Goal: Transaction & Acquisition: Register for event/course

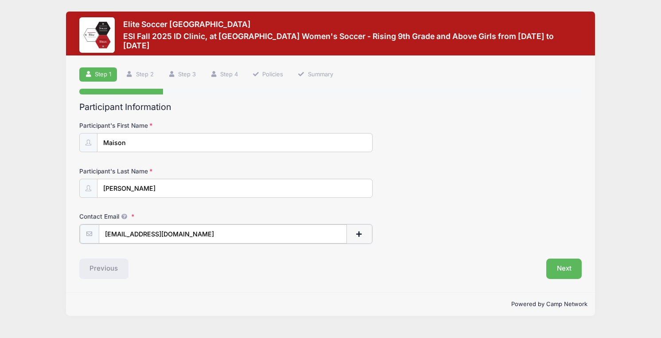
type input "[EMAIL_ADDRESS][DOMAIN_NAME]"
click at [473, 245] on div "Participant Information Participant's First Name Maison Participant's Last Name…" at bounding box center [330, 190] width 503 height 176
click at [564, 264] on button "Next" at bounding box center [564, 267] width 36 height 20
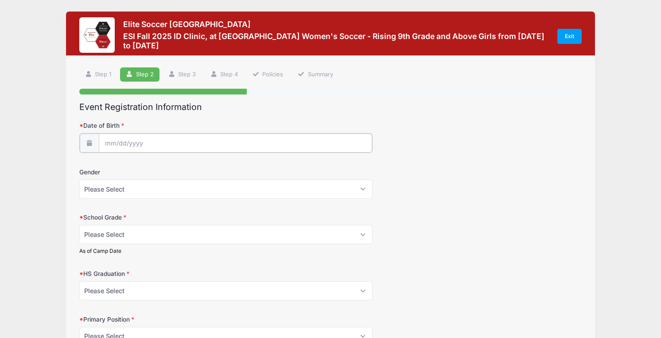
click at [105, 138] on input "Date of Birth" at bounding box center [235, 142] width 273 height 19
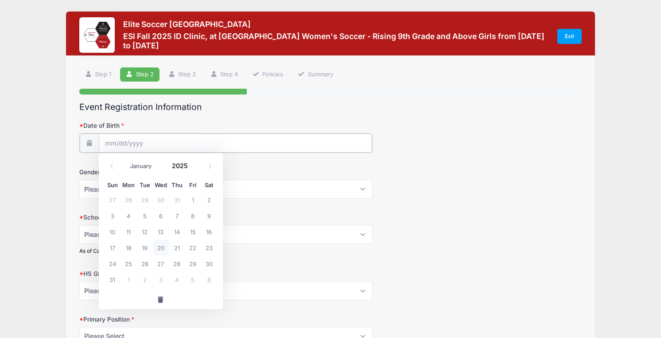
click at [111, 142] on input "Date of Birth" at bounding box center [235, 142] width 273 height 19
click at [179, 140] on input "Date of Birth" at bounding box center [235, 142] width 273 height 19
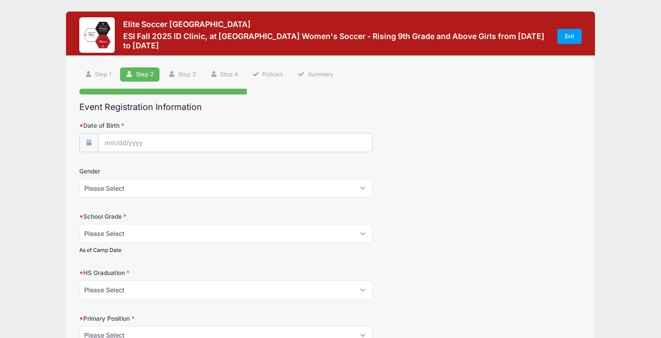
click at [175, 121] on label "Date of Birth" at bounding box center [162, 125] width 167 height 9
click at [175, 133] on input "Date of Birth" at bounding box center [235, 142] width 274 height 19
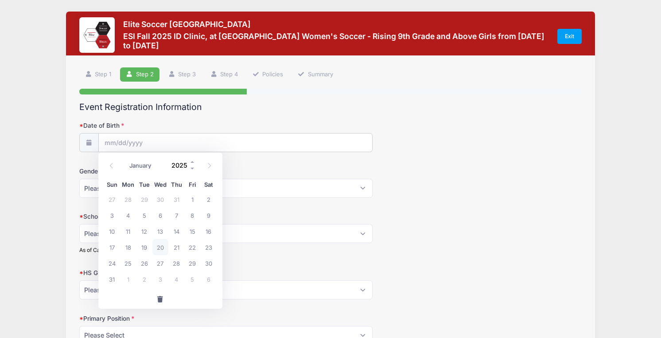
click at [174, 163] on input "2025" at bounding box center [181, 164] width 29 height 13
click at [191, 167] on span at bounding box center [193, 168] width 6 height 7
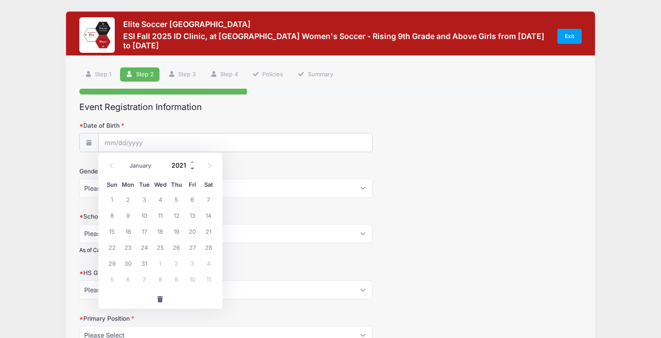
click at [191, 167] on span at bounding box center [193, 168] width 6 height 7
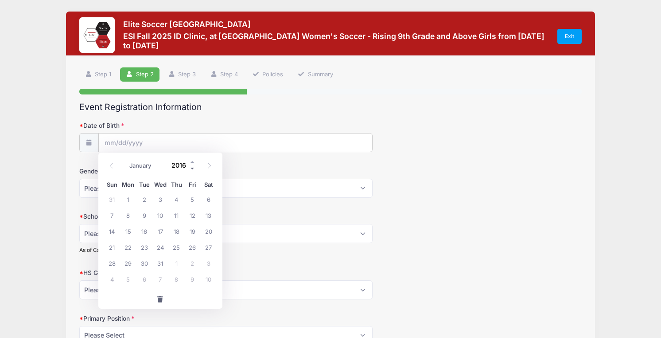
click at [191, 167] on span at bounding box center [193, 168] width 6 height 7
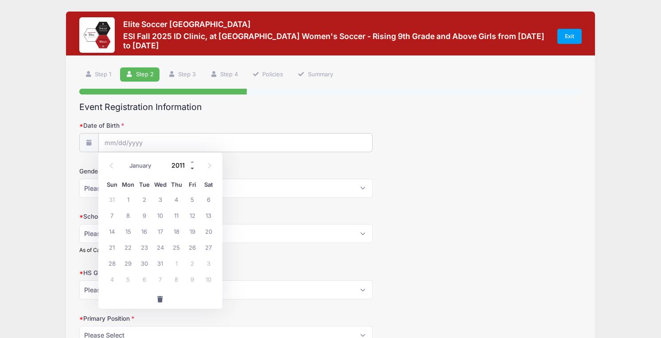
click at [191, 167] on span at bounding box center [193, 168] width 6 height 7
type input "2008"
click at [212, 165] on span at bounding box center [209, 165] width 15 height 15
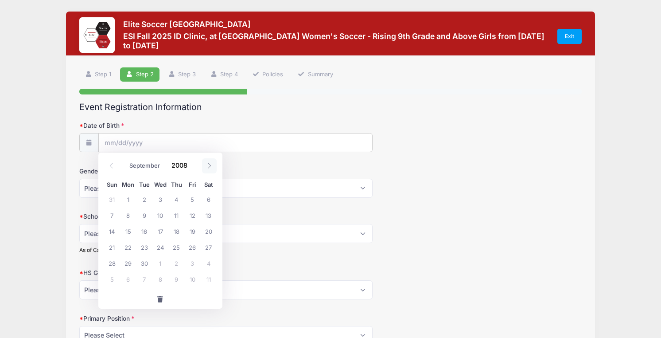
click at [212, 165] on span at bounding box center [209, 165] width 15 height 15
select select "9"
click at [144, 262] on span "28" at bounding box center [144, 263] width 16 height 16
type input "[DATE]"
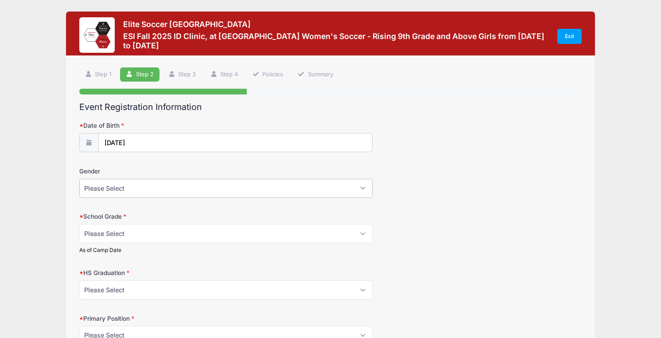
select select "[DEMOGRAPHIC_DATA]"
select select "Junior"
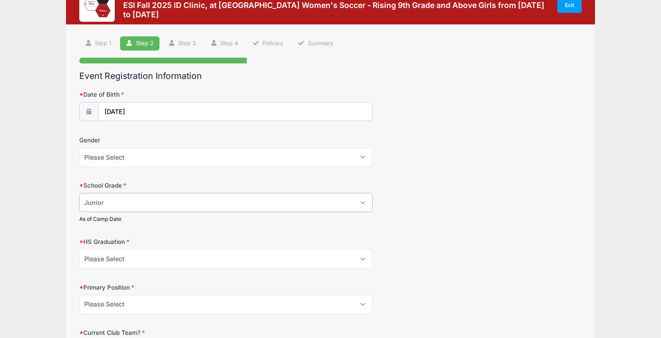
scroll to position [52, 0]
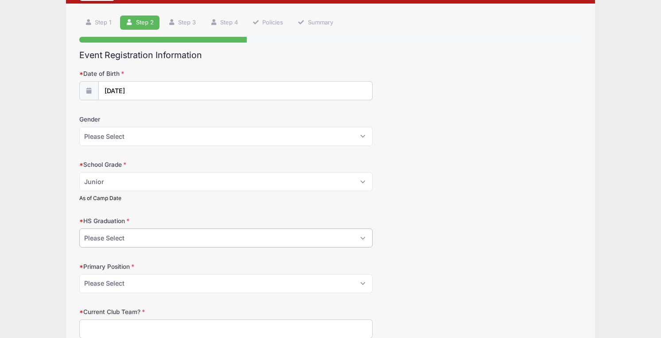
select select "2027"
select select "Center Midfielder"
click at [408, 272] on div "Primary Position Please Select GK Center Defender Wide Defender Center Midfield…" at bounding box center [330, 277] width 503 height 31
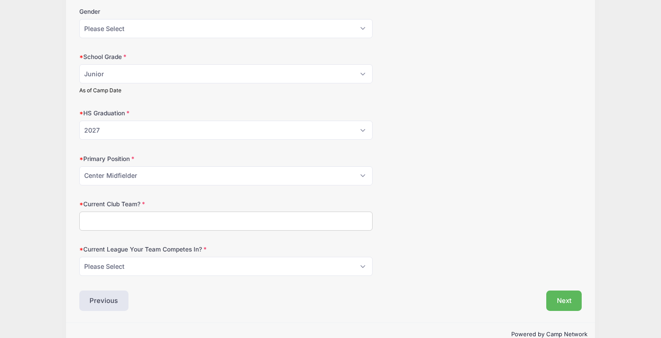
scroll to position [160, 0]
click at [246, 217] on input "Current Club Team?" at bounding box center [225, 219] width 293 height 19
type input "Tonka Fusion Elite GA"
click at [240, 241] on form "Date of Birth [DATE] Gender Please Select [DEMOGRAPHIC_DATA] [DEMOGRAPHIC_DATA]…" at bounding box center [330, 118] width 503 height 314
select select "GA"
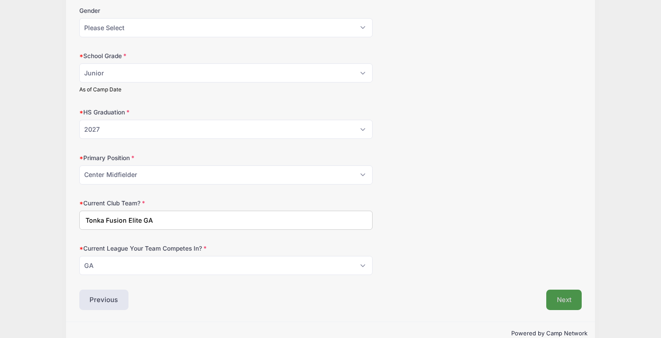
click at [558, 289] on button "Next" at bounding box center [564, 299] width 36 height 20
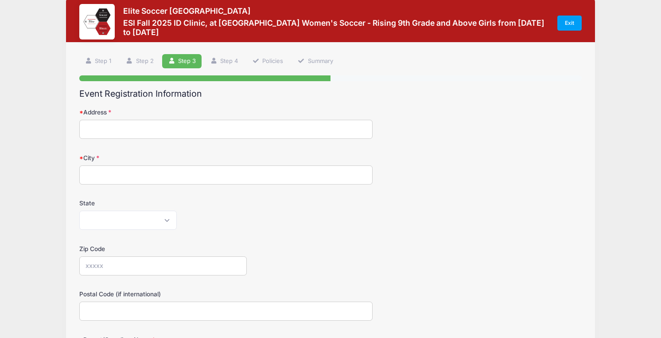
scroll to position [0, 0]
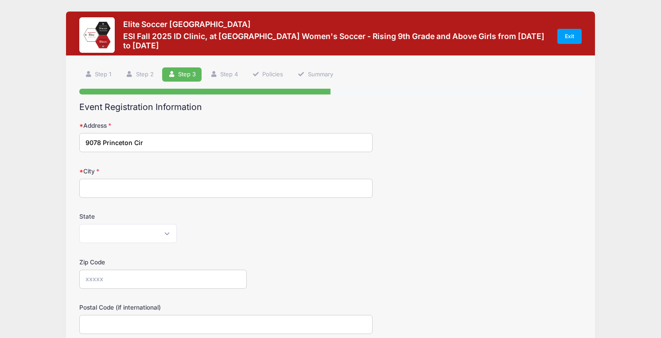
type input "9078 Princeton Cir"
type input "Woodbury"
select select "MN"
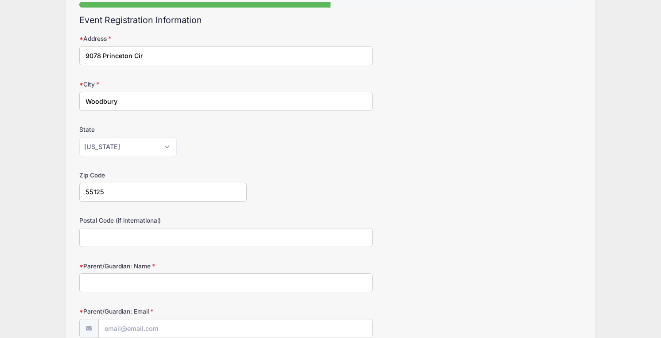
scroll to position [87, 0]
type input "55125"
type input "[PERSON_NAME]"
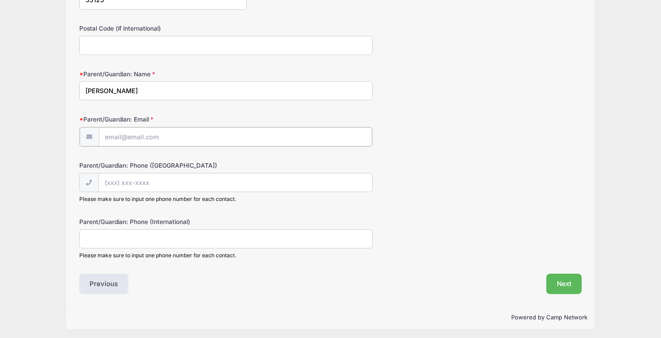
scroll to position [278, 0]
type input "[EMAIL_ADDRESS][DOMAIN_NAME]"
type input "(520"
type input "[PHONE_NUMBER]"
click at [250, 201] on div "Please make sure to input one phone number for each contact." at bounding box center [225, 198] width 293 height 8
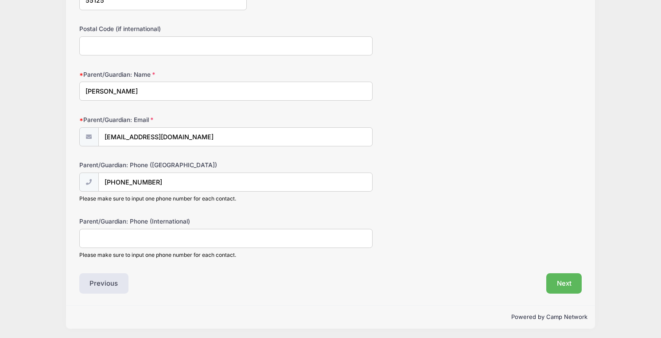
scroll to position [277, 0]
click at [569, 278] on button "Next" at bounding box center [564, 284] width 36 height 20
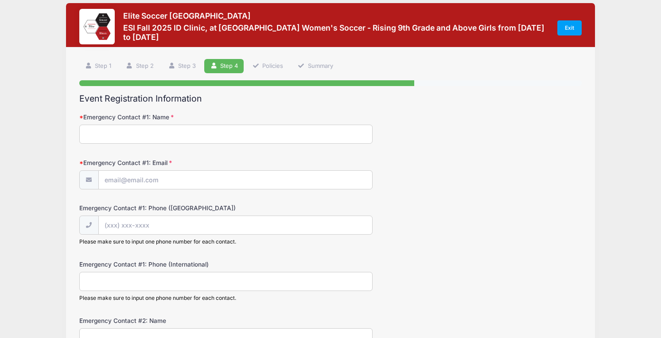
scroll to position [0, 0]
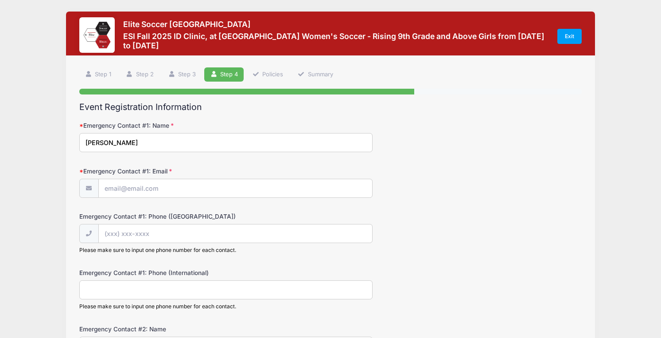
type input "[PERSON_NAME]"
type input "[EMAIL_ADDRESS][DOMAIN_NAME]"
type input "[PHONE_NUMBER]"
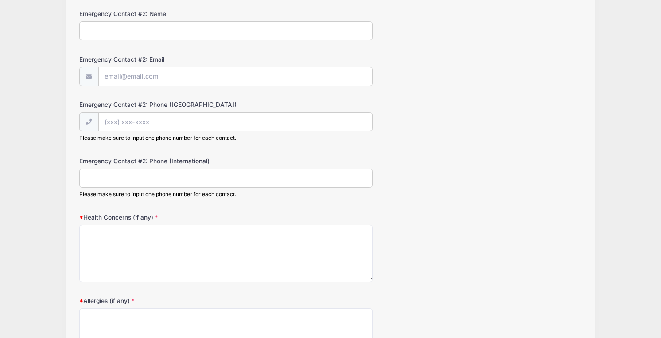
scroll to position [316, 0]
click at [103, 241] on textarea "Health Concerns (if any)" at bounding box center [225, 252] width 293 height 57
type textarea "N/A"
click at [392, 206] on form "Emergency Contact #1: Name [PERSON_NAME] Emergency Contact #1: Email [EMAIL_ADD…" at bounding box center [330, 84] width 503 height 559
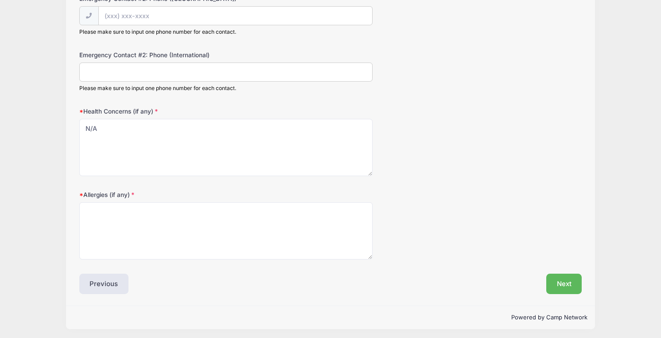
scroll to position [420, 0]
click at [288, 216] on textarea "Allergies (if any)" at bounding box center [225, 230] width 293 height 57
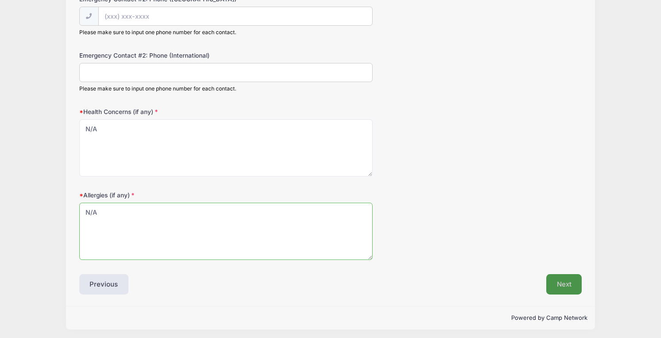
type textarea "N/A"
click at [556, 276] on button "Next" at bounding box center [564, 284] width 36 height 20
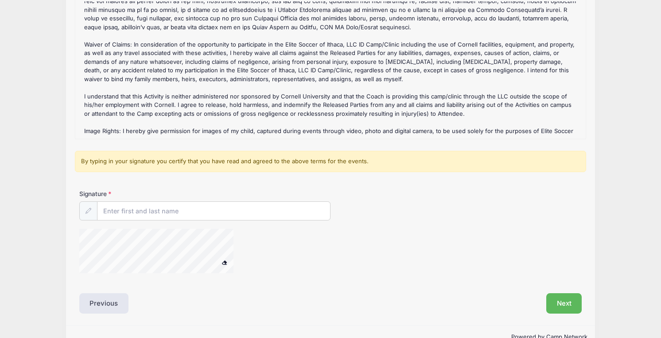
scroll to position [126, 0]
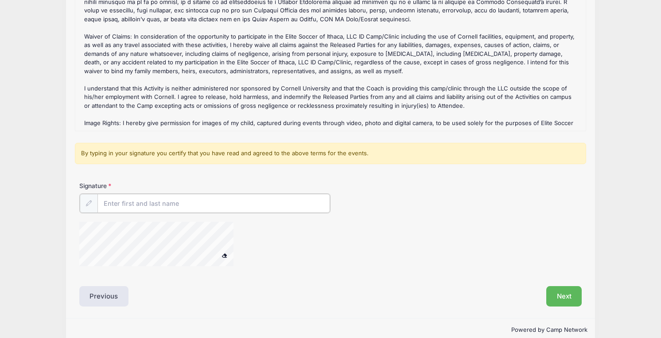
click at [198, 200] on input "Signature" at bounding box center [213, 203] width 233 height 19
type input "[PERSON_NAME]"
click at [390, 214] on div "Signature [PERSON_NAME]" at bounding box center [330, 227] width 511 height 92
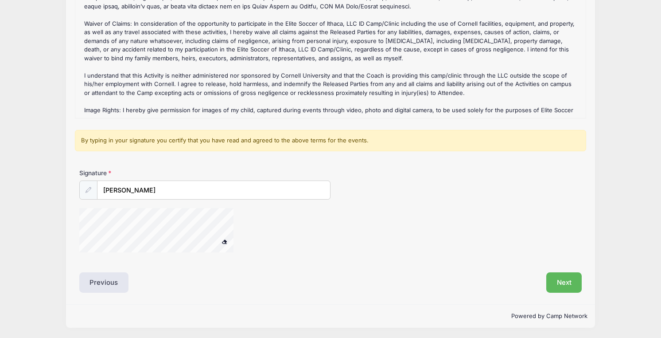
scroll to position [139, 0]
click at [557, 280] on button "Next" at bounding box center [564, 282] width 36 height 20
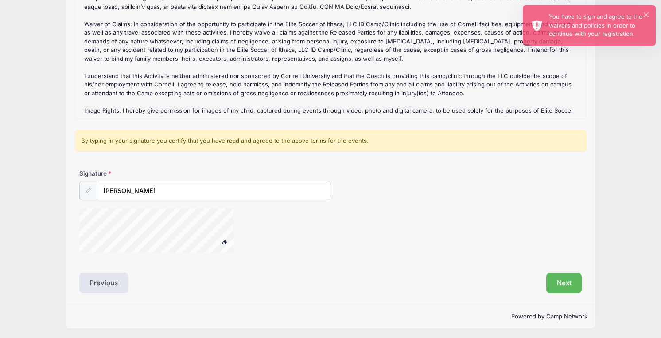
click at [88, 192] on div at bounding box center [88, 190] width 18 height 19
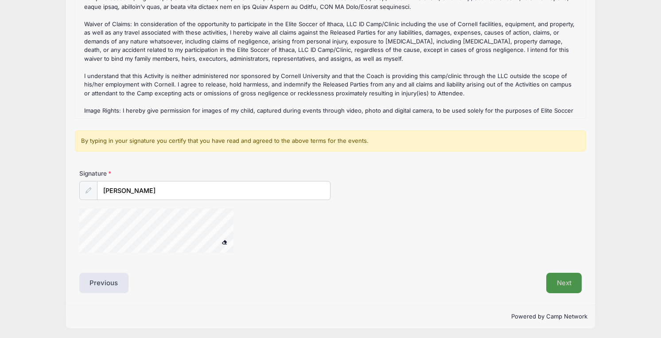
click at [571, 278] on button "Next" at bounding box center [564, 282] width 36 height 20
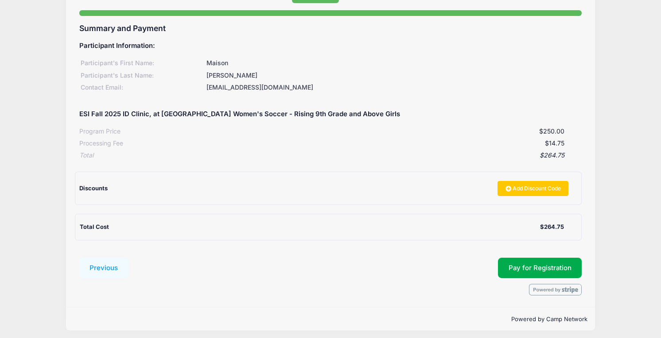
scroll to position [78, 0]
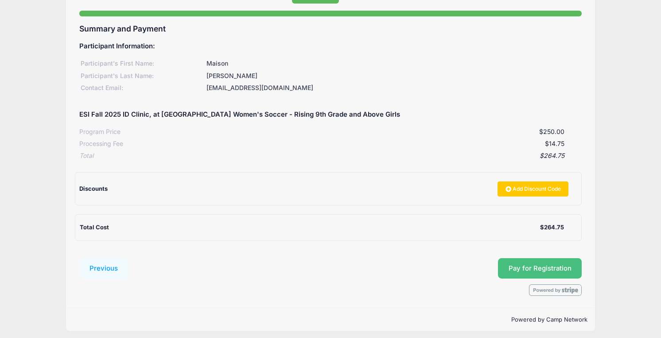
click at [528, 267] on span "Pay for Registration" at bounding box center [540, 268] width 63 height 8
